Goal: Task Accomplishment & Management: Manage account settings

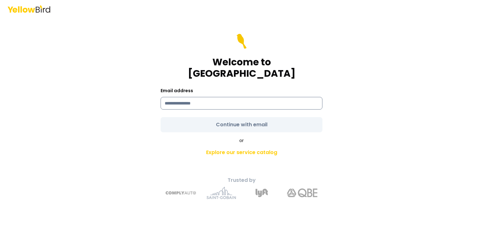
click at [212, 99] on input at bounding box center [242, 103] width 162 height 13
type input "**********"
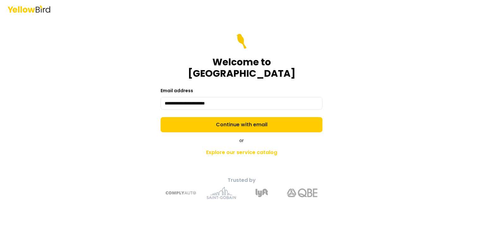
drag, startPoint x: 260, startPoint y: 114, endPoint x: 255, endPoint y: 120, distance: 7.7
click at [255, 120] on button "Continue with email" at bounding box center [242, 124] width 162 height 15
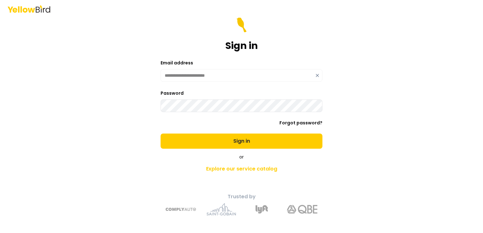
click at [359, 95] on main "**********" at bounding box center [241, 126] width 243 height 216
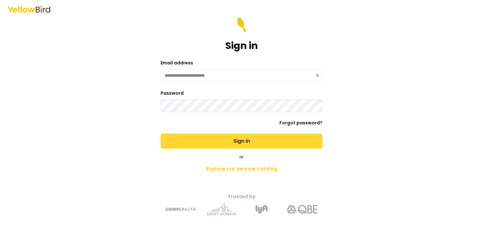
click at [232, 141] on button "Sign in" at bounding box center [242, 141] width 162 height 15
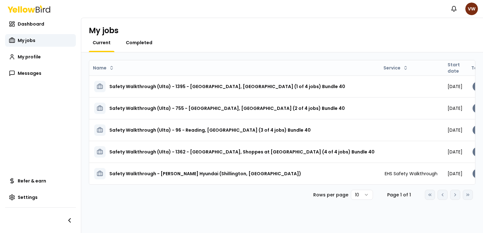
click at [139, 41] on span "Completed" at bounding box center [139, 43] width 27 height 6
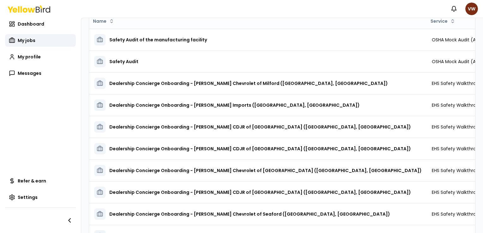
scroll to position [80, 0]
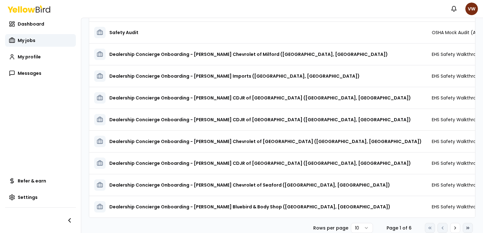
click at [465, 226] on icon at bounding box center [467, 228] width 5 height 5
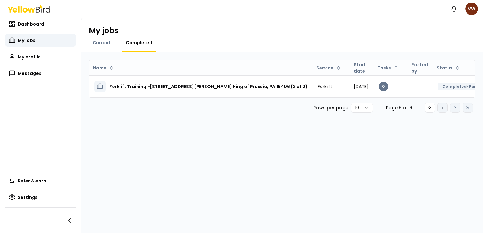
click at [444, 110] on icon at bounding box center [442, 107] width 5 height 5
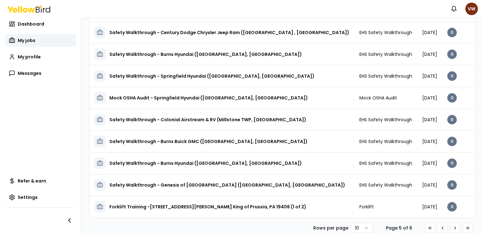
scroll to position [0, 44]
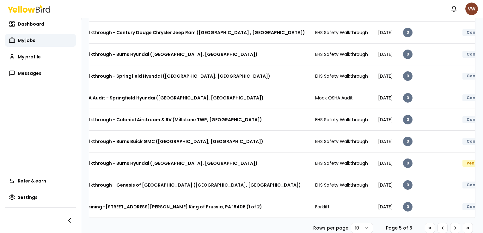
click at [472, 8] on html "Notifications VW Dashboard My jobs My profile Messages Refer & earn Settings My…" at bounding box center [241, 116] width 483 height 233
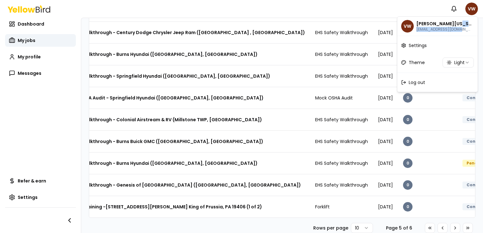
drag, startPoint x: 467, startPoint y: 23, endPoint x: 462, endPoint y: 40, distance: 17.5
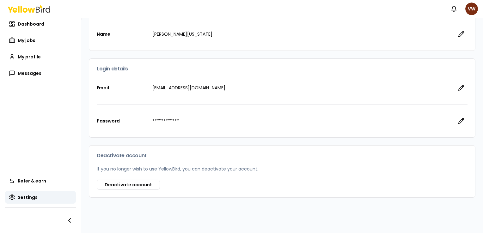
scroll to position [58, 0]
click at [471, 7] on html "**********" at bounding box center [241, 116] width 483 height 233
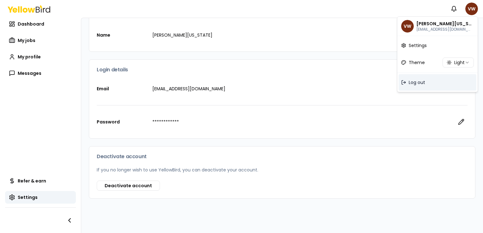
click at [417, 84] on span "Log out" at bounding box center [417, 82] width 16 height 6
